Goal: Task Accomplishment & Management: Use online tool/utility

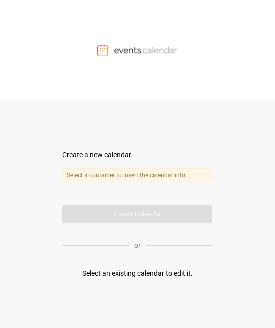
click at [97, 158] on div "Create a new calendar." at bounding box center [138, 155] width 150 height 11
click at [104, 171] on label "Select a container to insert the calendar into." at bounding box center [138, 175] width 150 height 14
drag, startPoint x: 96, startPoint y: 55, endPoint x: 140, endPoint y: 50, distance: 43.9
click at [99, 55] on div at bounding box center [137, 50] width 275 height 100
click at [116, 50] on img at bounding box center [138, 50] width 80 height 12
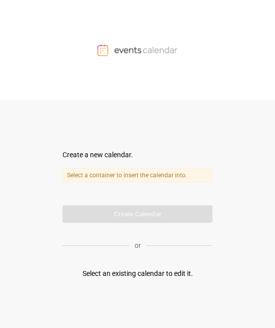
click at [116, 172] on label "Select a container to insert the calendar into." at bounding box center [138, 175] width 150 height 14
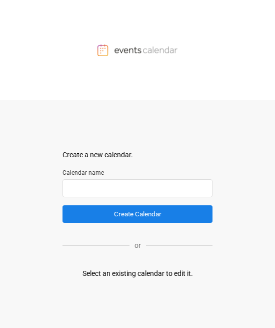
click at [116, 172] on input "text" at bounding box center [138, 188] width 150 height 18
type input "*"
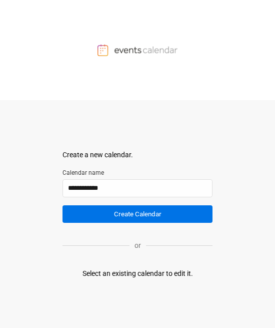
type input "**********"
click at [116, 172] on button "Create Calendar" at bounding box center [138, 214] width 150 height 18
